Goal: Information Seeking & Learning: Learn about a topic

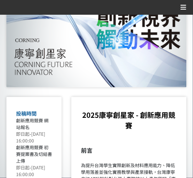
scroll to position [51, 0]
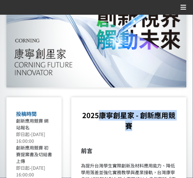
drag, startPoint x: 99, startPoint y: 114, endPoint x: 145, endPoint y: 124, distance: 47.8
click at [145, 124] on p "2025康寧創星家 - 創新應用競賽" at bounding box center [129, 120] width 96 height 21
copy strong "康寧創星家 - 創新應用競賽"
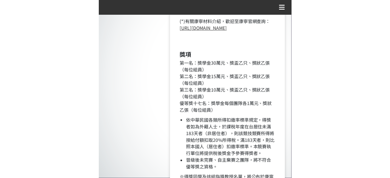
scroll to position [631, 0]
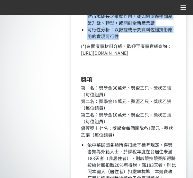
drag, startPoint x: 81, startPoint y: 25, endPoint x: 173, endPoint y: 39, distance: 92.8
copy div "loremipsumdol，sitametcon，adipiscingelitseddoe。temporinci，utlab、etdo、magnaaliq，e…"
